Goal: Information Seeking & Learning: Learn about a topic

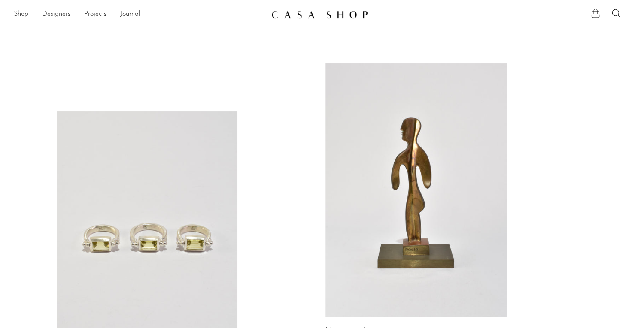
click at [56, 12] on link "Designers" at bounding box center [56, 14] width 28 height 11
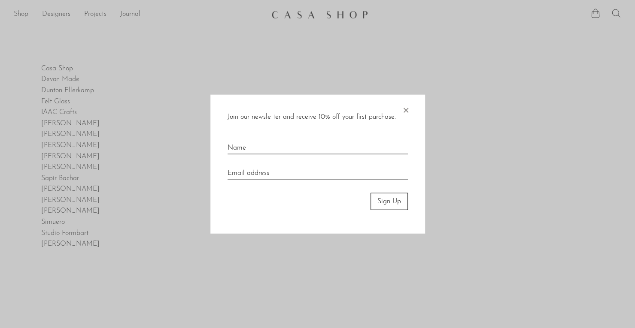
click at [403, 109] on span "×" at bounding box center [405, 107] width 9 height 27
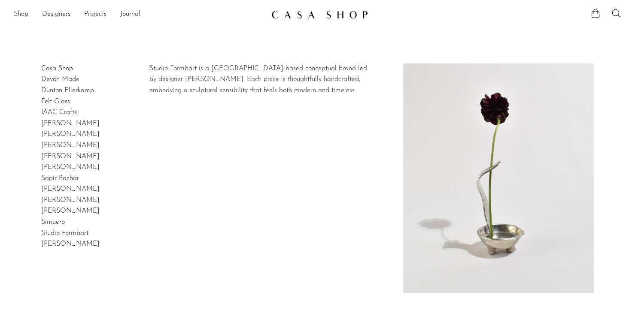
click at [55, 231] on link "Studio Formbart" at bounding box center [64, 233] width 47 height 7
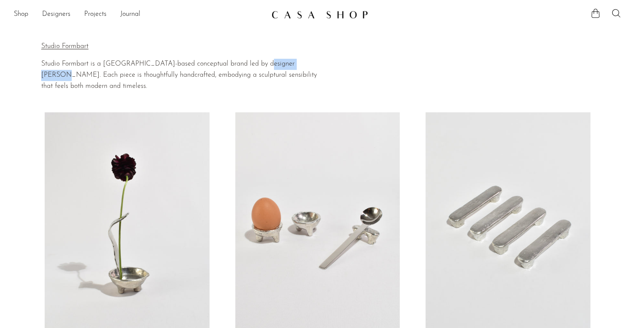
drag, startPoint x: 255, startPoint y: 64, endPoint x: 303, endPoint y: 68, distance: 48.7
click at [303, 68] on p "Studio Formbart is a [GEOGRAPHIC_DATA]-based conceptual brand led by designer […" at bounding box center [184, 75] width 286 height 33
drag, startPoint x: 39, startPoint y: 62, endPoint x: 89, endPoint y: 66, distance: 49.9
click at [89, 66] on section "Home Collections Studio Formbart Studio Formbart Studio Formbart is a Stockholm…" at bounding box center [317, 61] width 635 height 61
click at [108, 54] on div "Studio Formbart Studio Formbart is a Stockholm-based conceptual brand led by de…" at bounding box center [184, 66] width 286 height 51
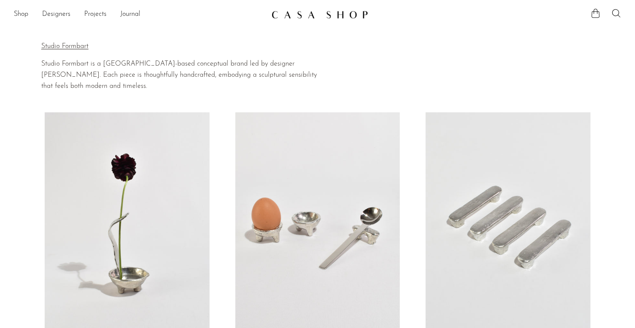
click at [73, 49] on p "Studio Formbart" at bounding box center [184, 46] width 286 height 11
click at [72, 46] on p "Studio Formbart" at bounding box center [184, 46] width 286 height 11
drag, startPoint x: 89, startPoint y: 63, endPoint x: 31, endPoint y: 64, distance: 58.0
click at [31, 64] on section "Home Collections Studio Formbart Studio Formbart Studio Formbart is a Stockholm…" at bounding box center [317, 61] width 635 height 61
copy div "Home Collections Studio Formbart Studio Formbart Studio Formbart"
